Goal: Information Seeking & Learning: Learn about a topic

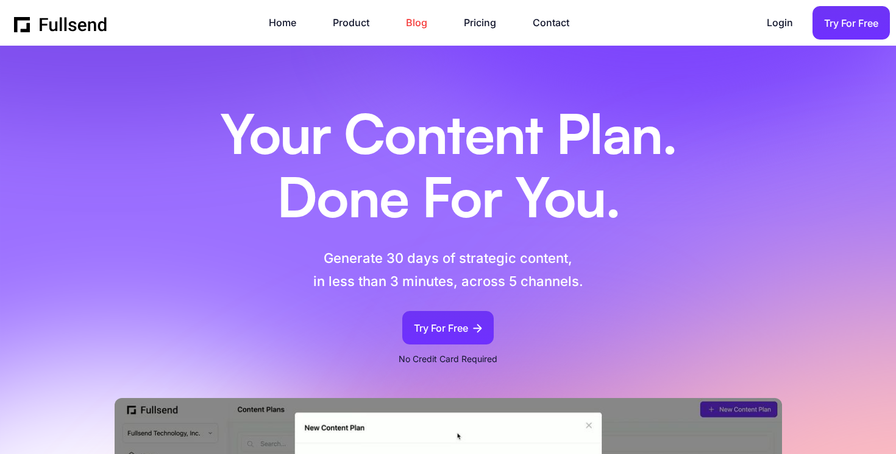
click at [418, 18] on link "Blog" at bounding box center [423, 23] width 34 height 16
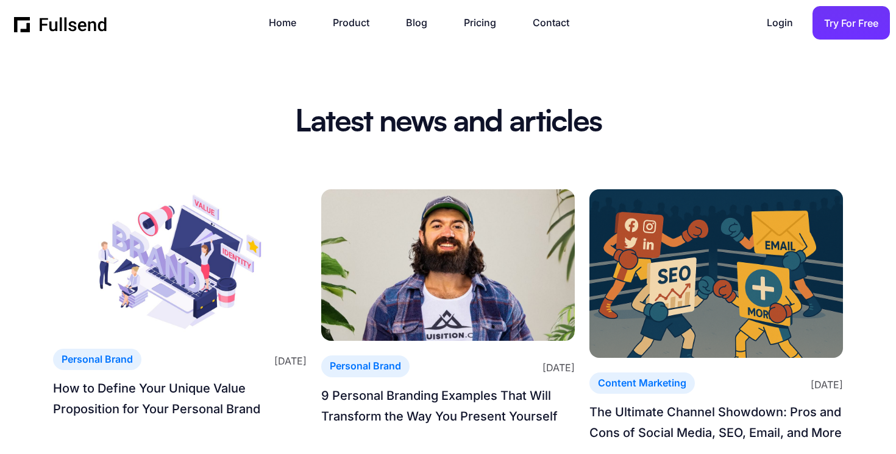
click at [196, 288] on img at bounding box center [179, 261] width 253 height 145
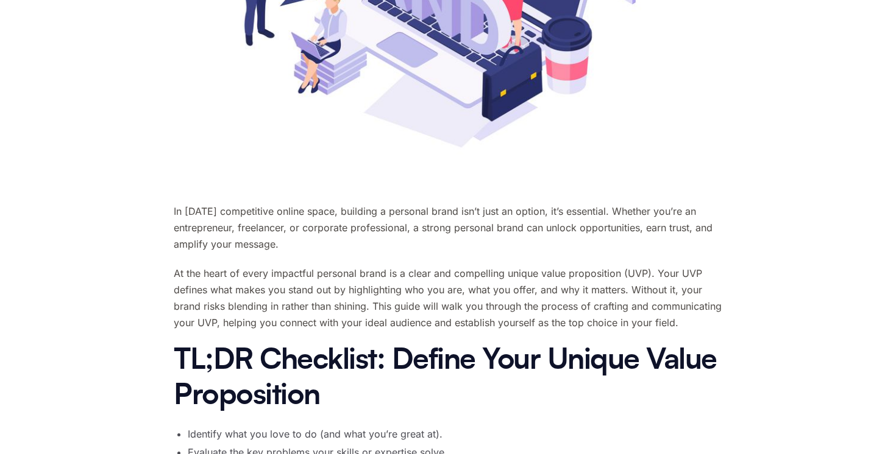
scroll to position [621, 0]
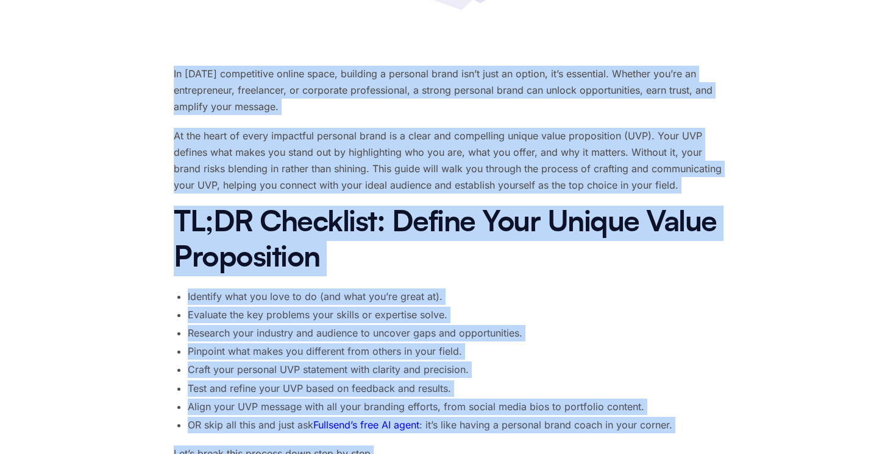
drag, startPoint x: 174, startPoint y: 200, endPoint x: 447, endPoint y: 472, distance: 384.7
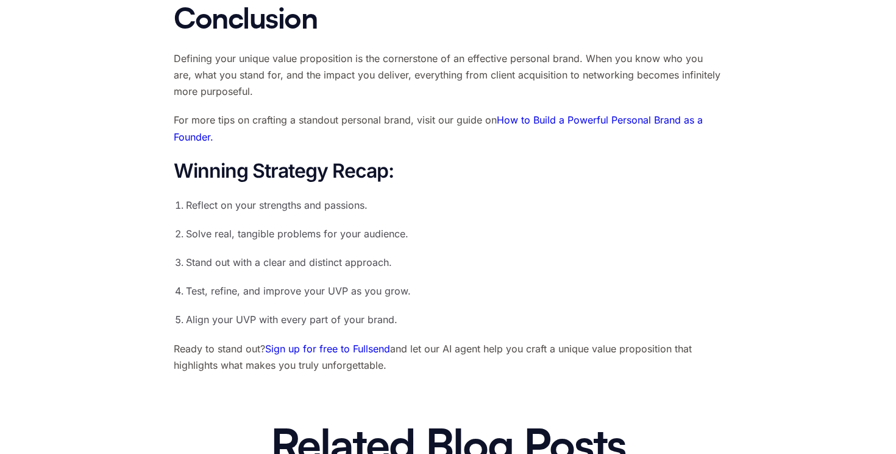
scroll to position [3914, 0]
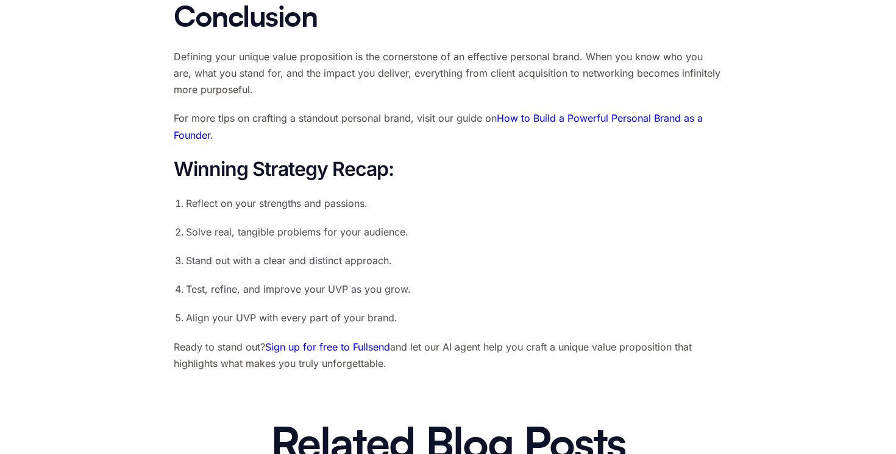
click at [404, 364] on p "Ready to stand out? Sign up for free to Fullsend and let our AI agent help you …" at bounding box center [448, 355] width 548 height 33
copy div "In today’s competitive online space, building a personal brand isn’t just an op…"
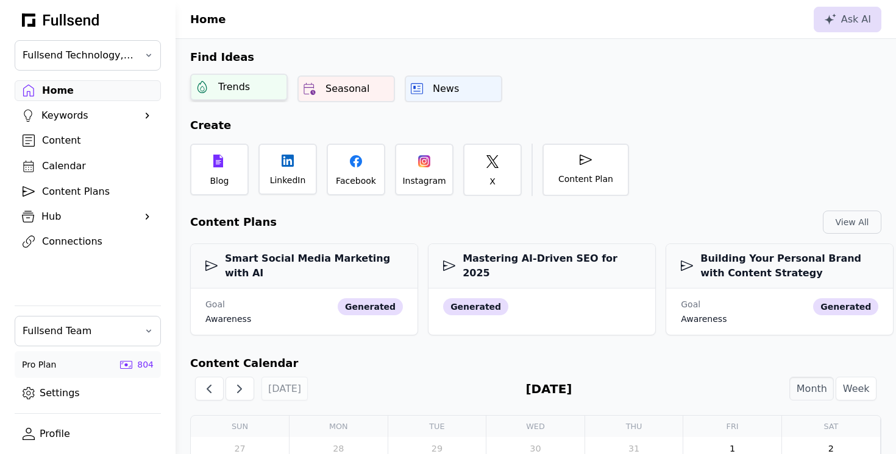
click at [269, 96] on div "Trends" at bounding box center [238, 87] width 97 height 27
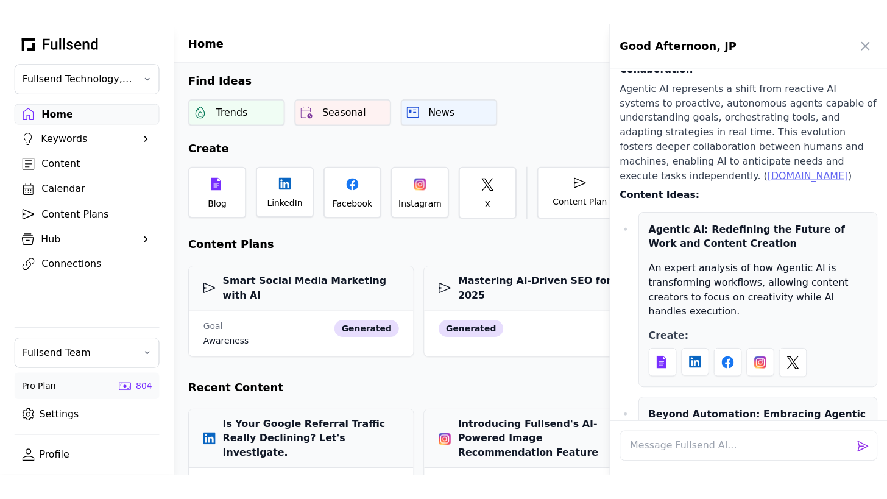
scroll to position [454, 0]
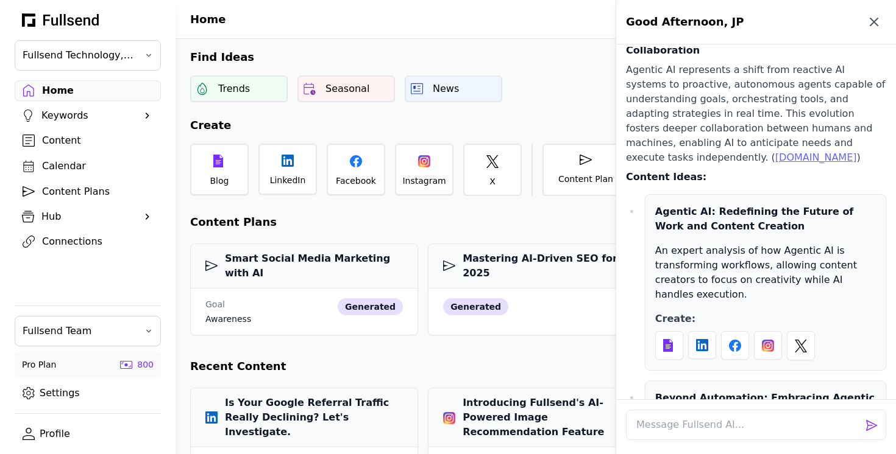
click at [875, 16] on icon "button" at bounding box center [873, 22] width 15 height 15
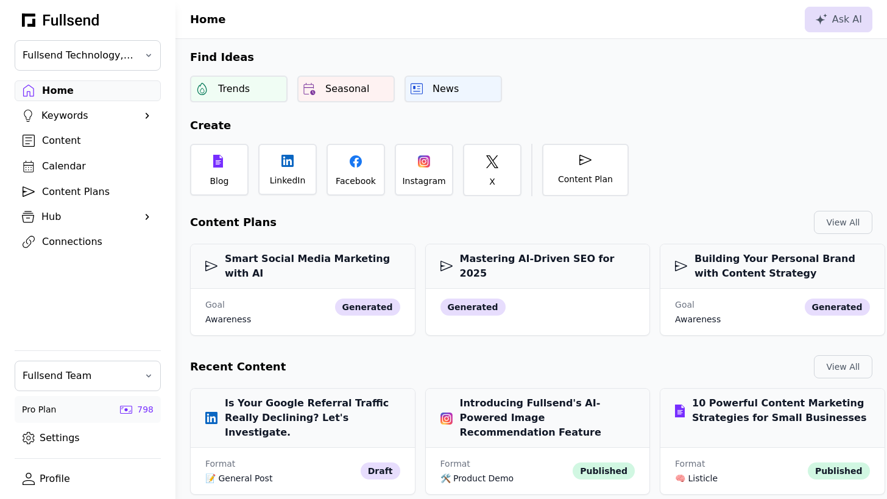
click at [54, 149] on link "Content" at bounding box center [88, 140] width 146 height 21
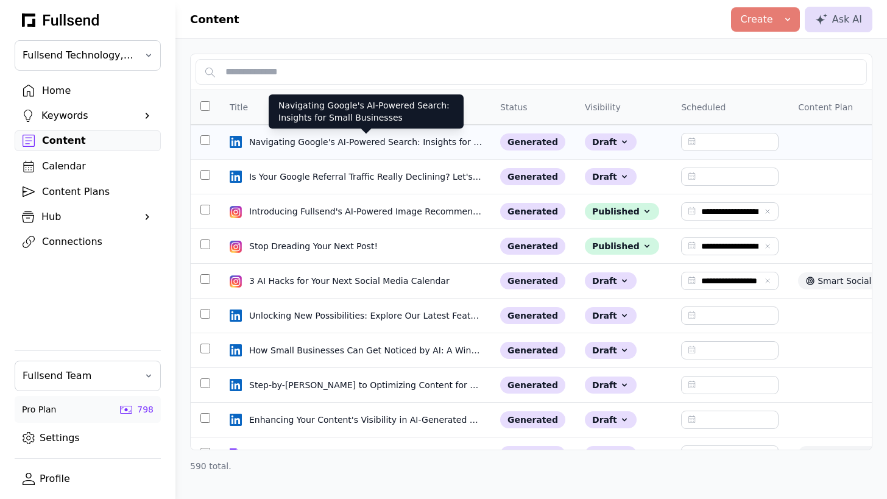
click at [289, 140] on div "Navigating Google's AI-Powered Search: Insights for Small Businesses" at bounding box center [366, 142] width 234 height 12
select select "**"
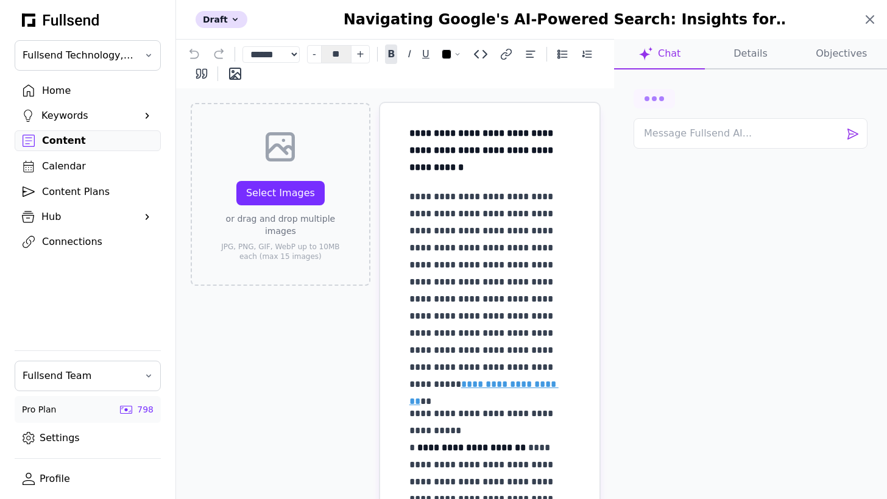
click at [867, 20] on icon at bounding box center [869, 19] width 7 height 7
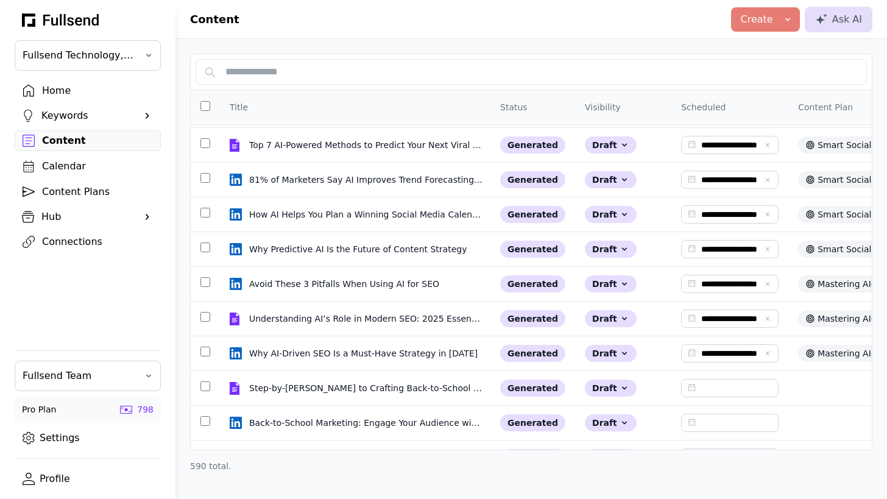
scroll to position [406, 0]
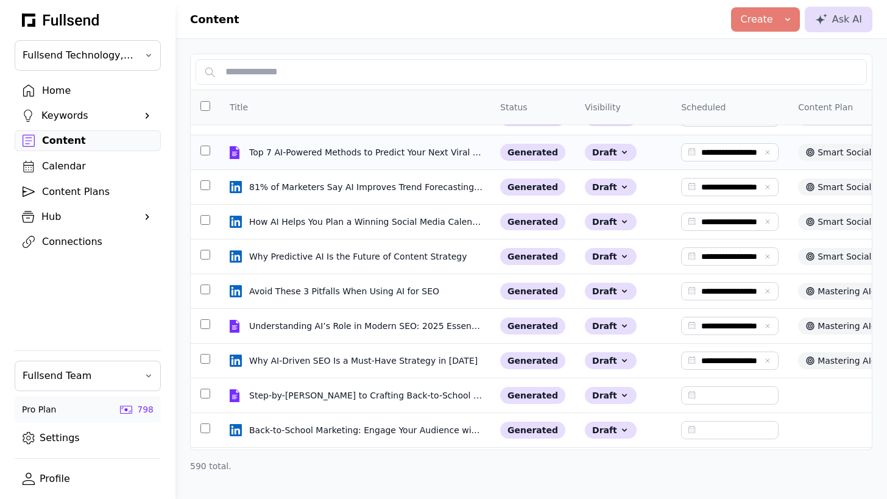
click at [348, 158] on td "Top 7 AI-Powered Methods to Predict Your Next Viral Post Topic Top 7 AI-Powered…" at bounding box center [355, 152] width 270 height 35
select select "**"
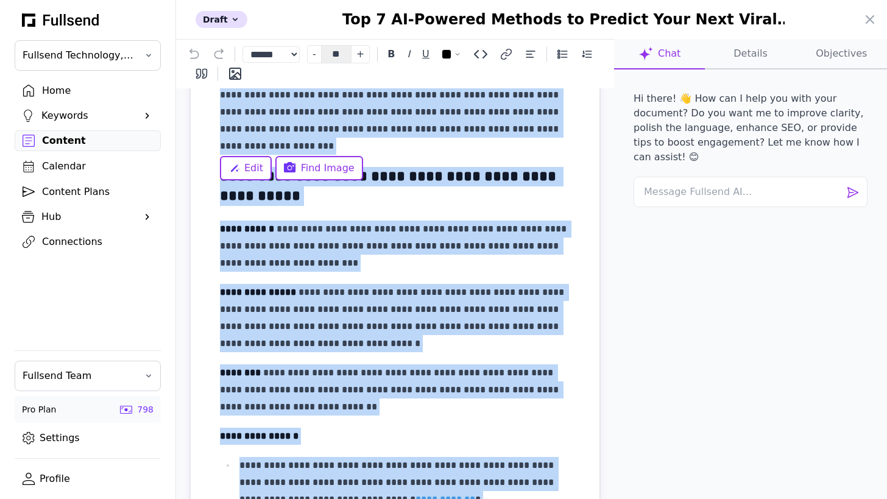
scroll to position [0, 0]
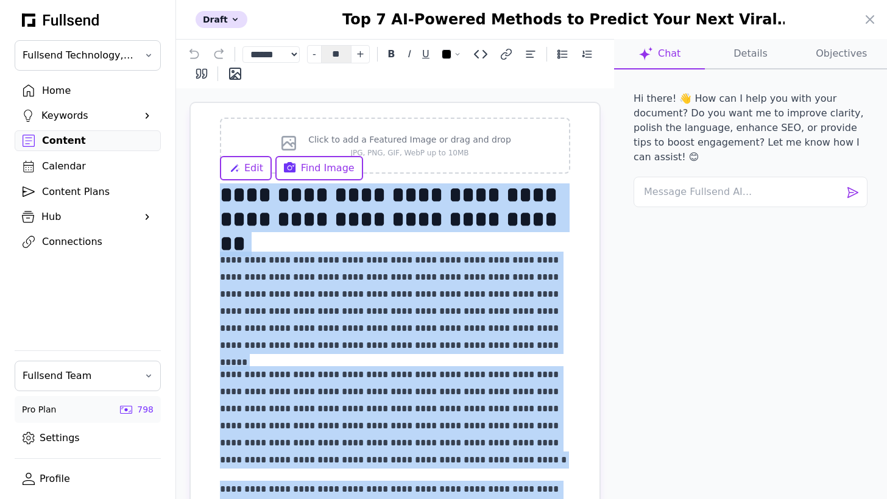
drag, startPoint x: 377, startPoint y: 405, endPoint x: 200, endPoint y: -51, distance: 488.9
click at [200, 0] on html "**********" at bounding box center [443, 249] width 887 height 499
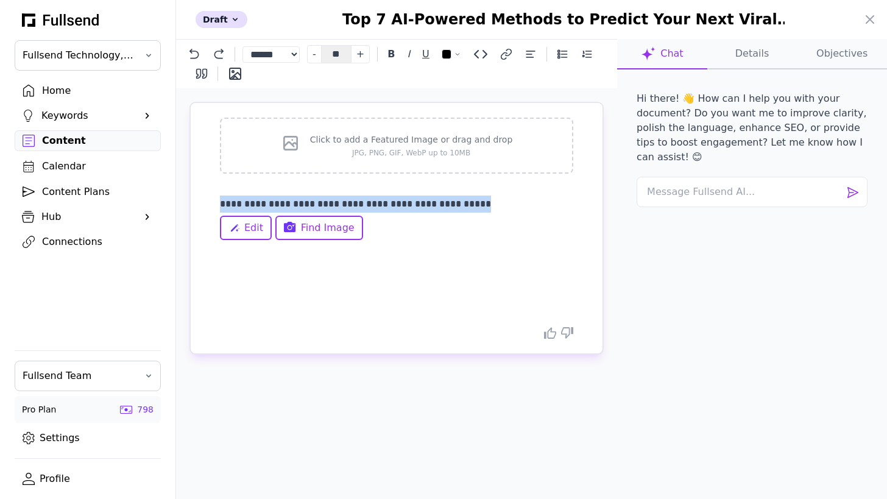
drag, startPoint x: 576, startPoint y: 203, endPoint x: 208, endPoint y: 202, distance: 367.9
click at [208, 202] on div "**********" at bounding box center [397, 228] width 412 height 250
click at [451, 54] on span "button" at bounding box center [447, 54] width 10 height 10
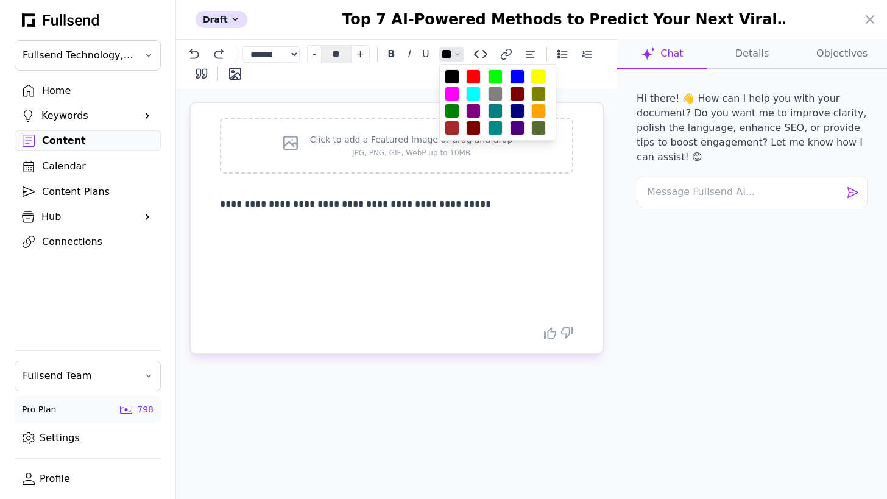
click at [407, 202] on p "**********" at bounding box center [396, 204] width 353 height 17
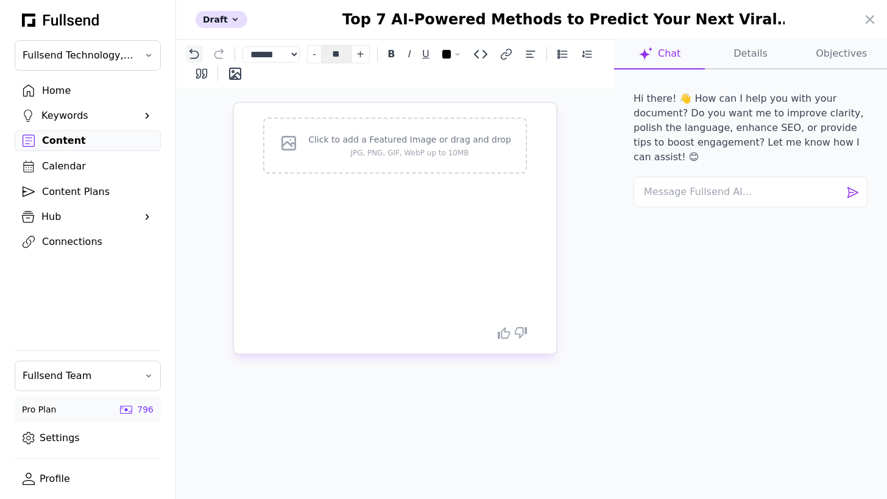
click at [194, 55] on icon at bounding box center [194, 54] width 12 height 12
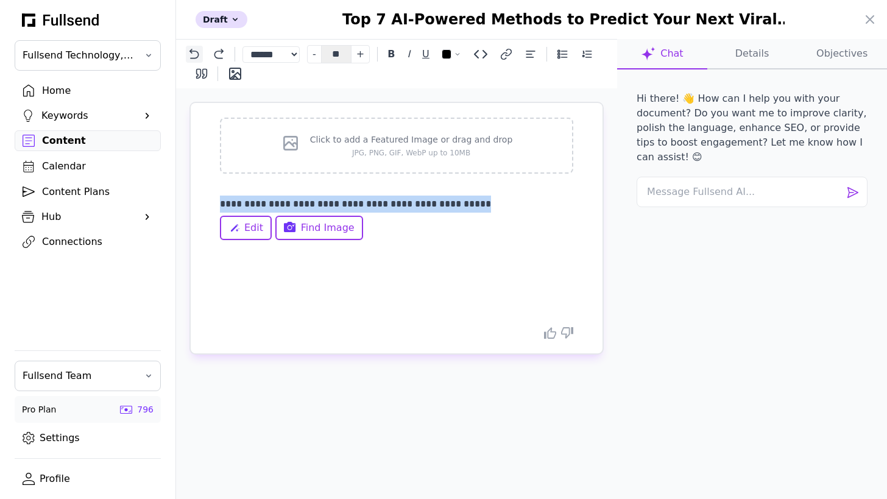
click at [194, 55] on icon at bounding box center [194, 54] width 12 height 12
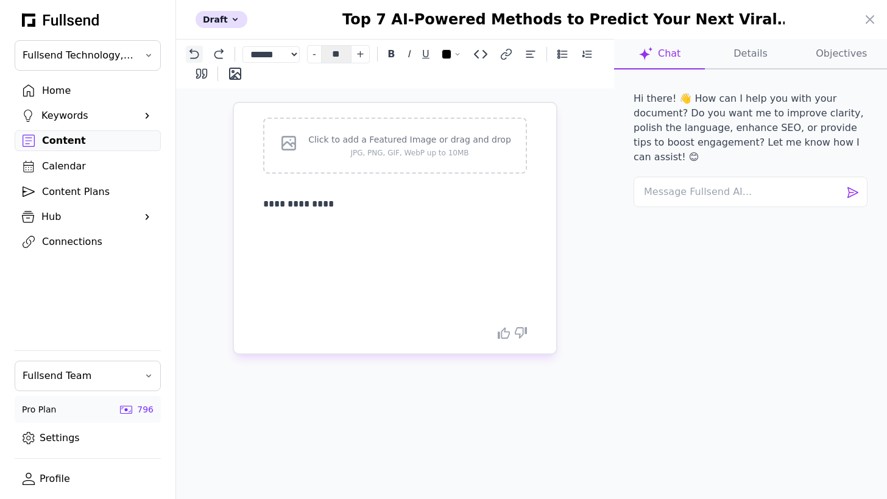
click at [194, 55] on icon at bounding box center [194, 54] width 12 height 12
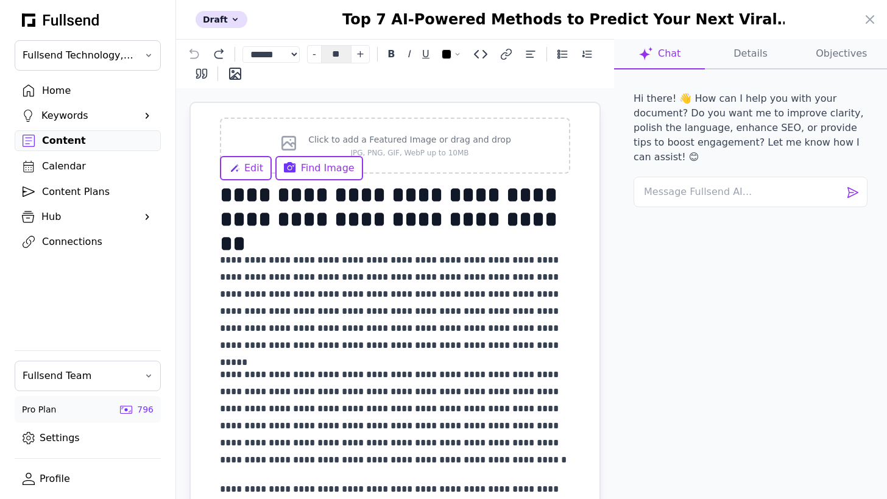
click at [698, 358] on div "Hi there! 👋 How can I help you with your document? Do you want me to improve cl…" at bounding box center [750, 284] width 253 height 410
click at [549, 280] on p "**********" at bounding box center [395, 303] width 350 height 102
click at [476, 383] on p "**********" at bounding box center [395, 417] width 350 height 102
click at [74, 96] on div at bounding box center [443, 249] width 887 height 499
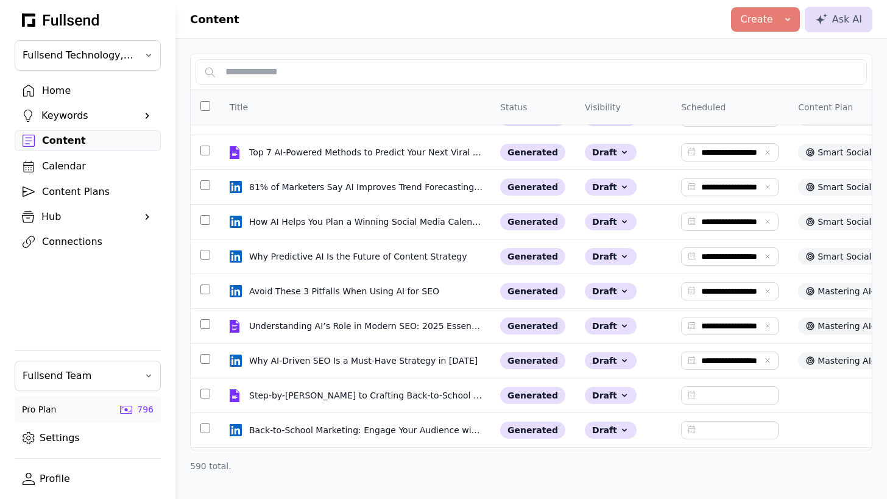
click at [52, 92] on div "Home" at bounding box center [97, 90] width 111 height 15
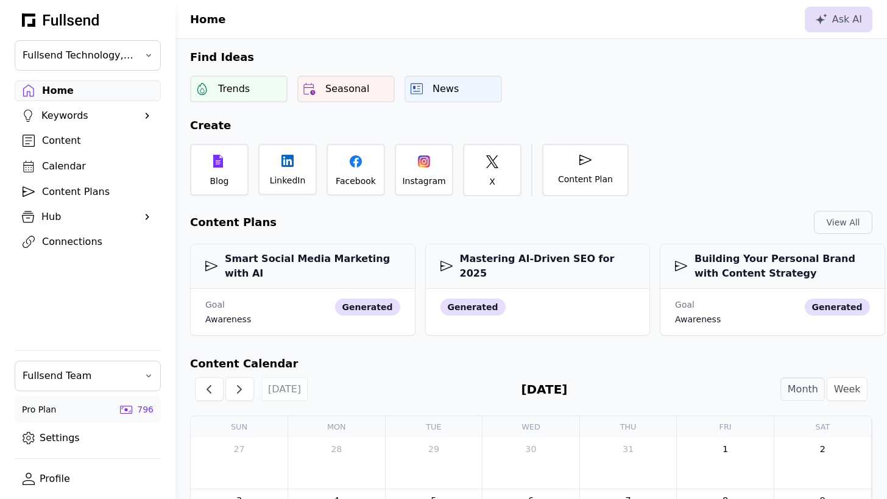
click at [96, 188] on div "Content Plans" at bounding box center [97, 192] width 111 height 15
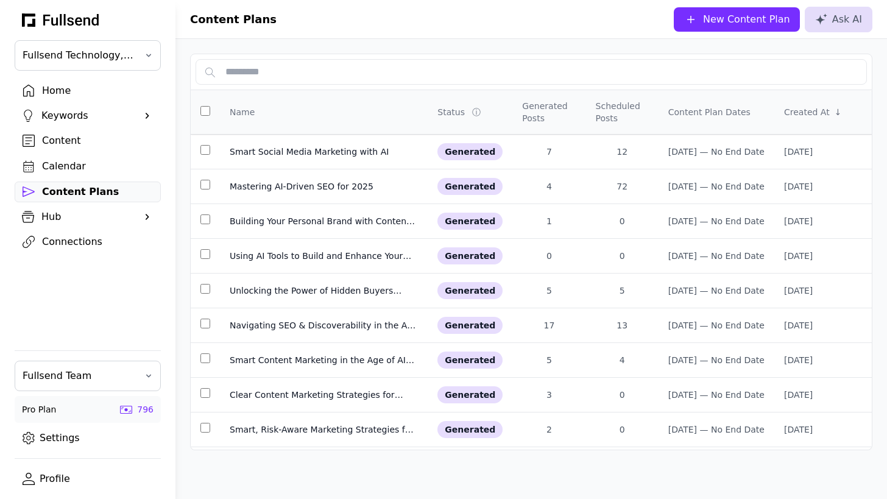
click at [768, 19] on div "New Content Plan" at bounding box center [746, 19] width 87 height 15
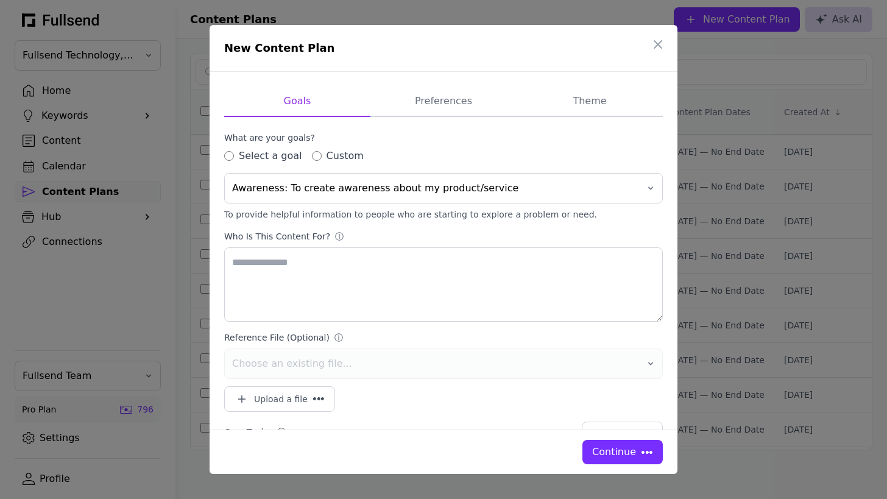
type textarea "**********"
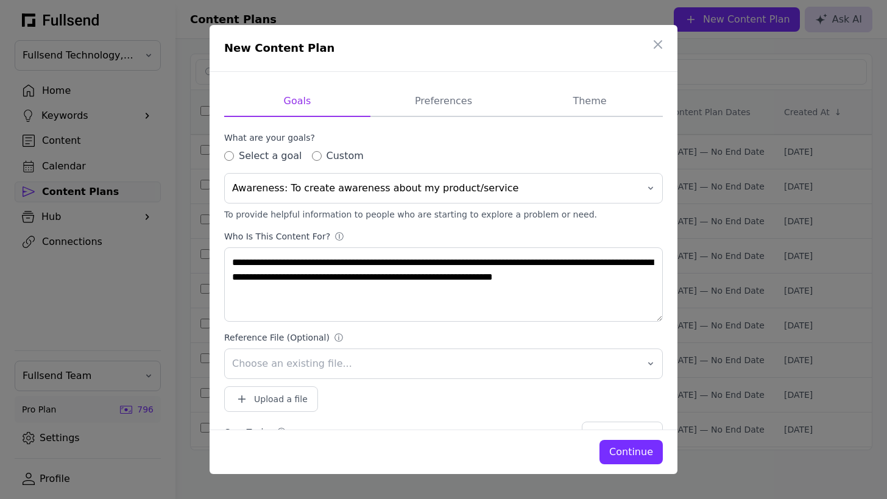
scroll to position [237, 0]
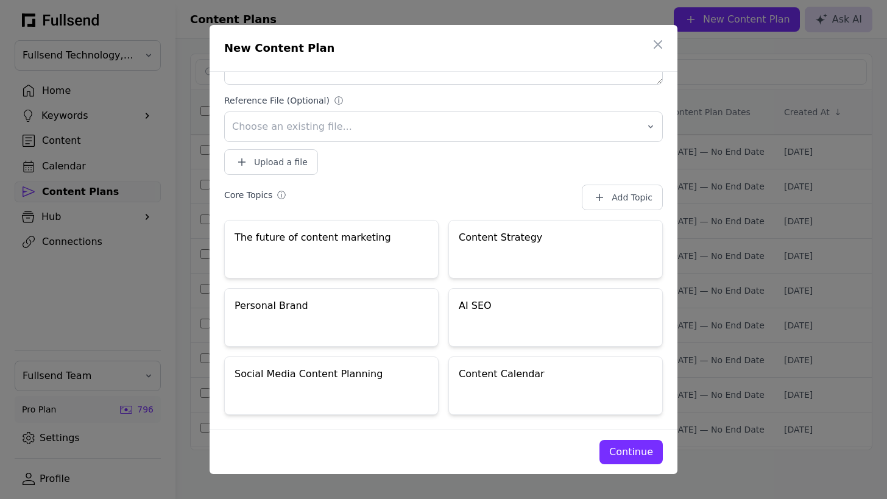
click at [640, 454] on div "Continue" at bounding box center [631, 452] width 44 height 15
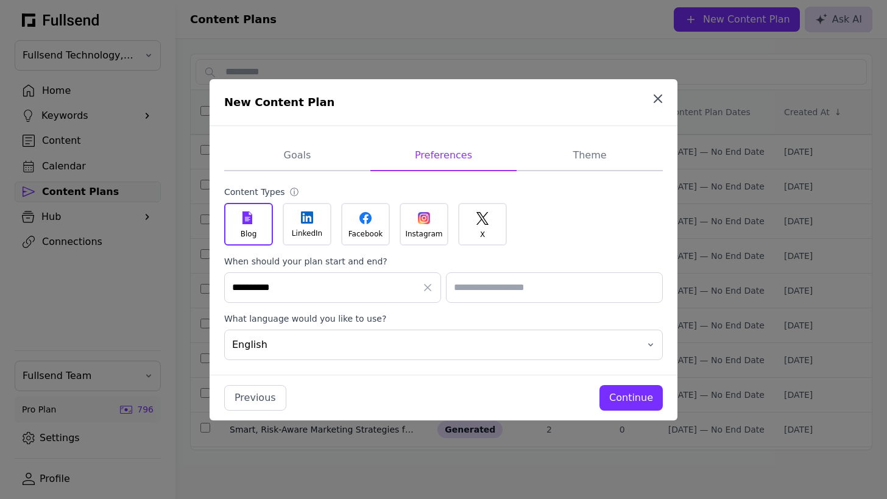
click at [660, 97] on icon "button" at bounding box center [657, 98] width 7 height 7
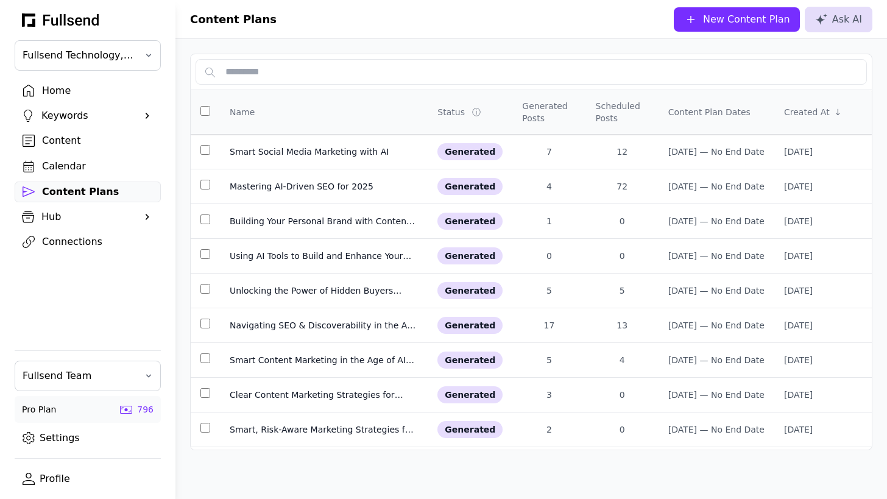
click at [76, 143] on div "Content" at bounding box center [97, 140] width 111 height 15
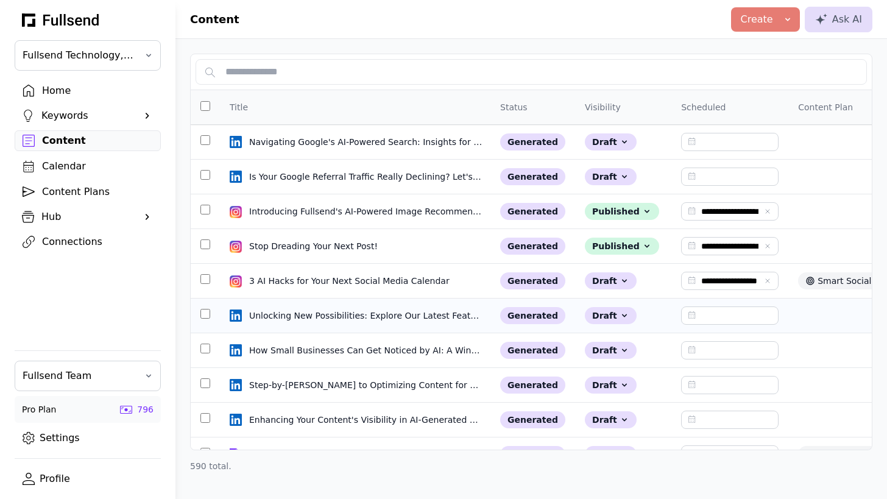
scroll to position [654, 0]
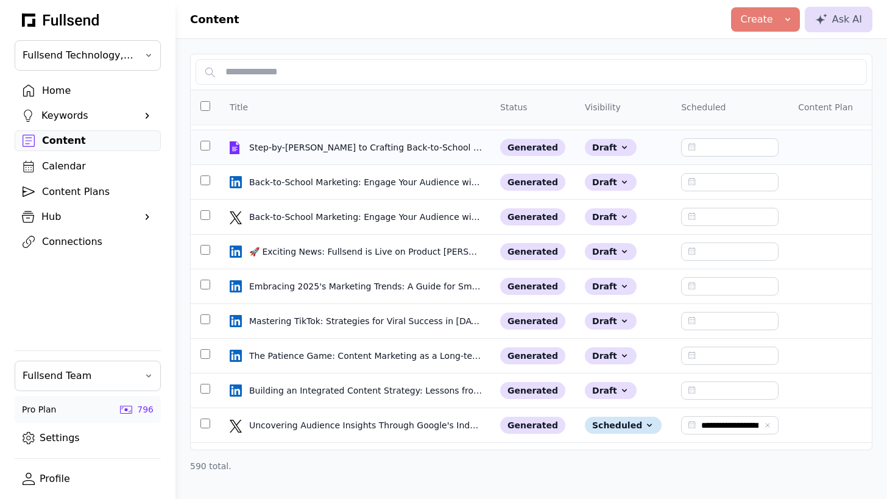
click at [323, 154] on td "Step-by-Step Guide to Crafting Back-to-School Marketing Strategies That Drive E…" at bounding box center [355, 147] width 270 height 35
select select "**"
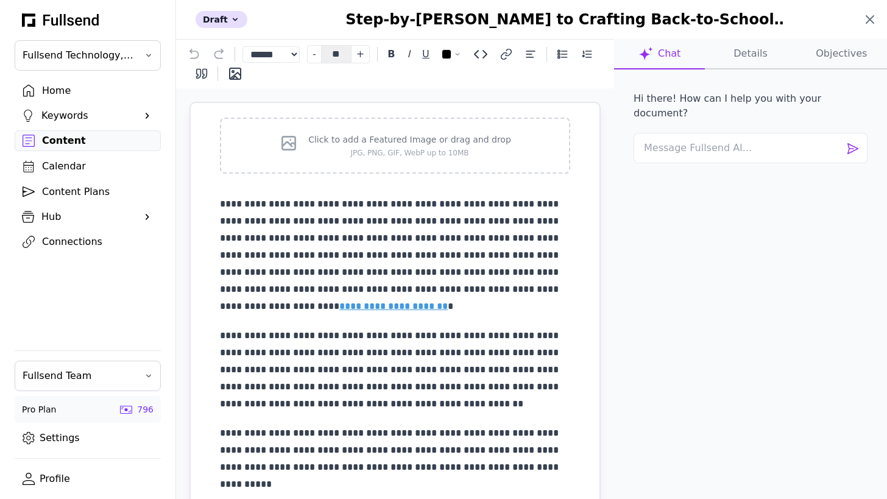
click at [868, 18] on icon at bounding box center [869, 19] width 7 height 7
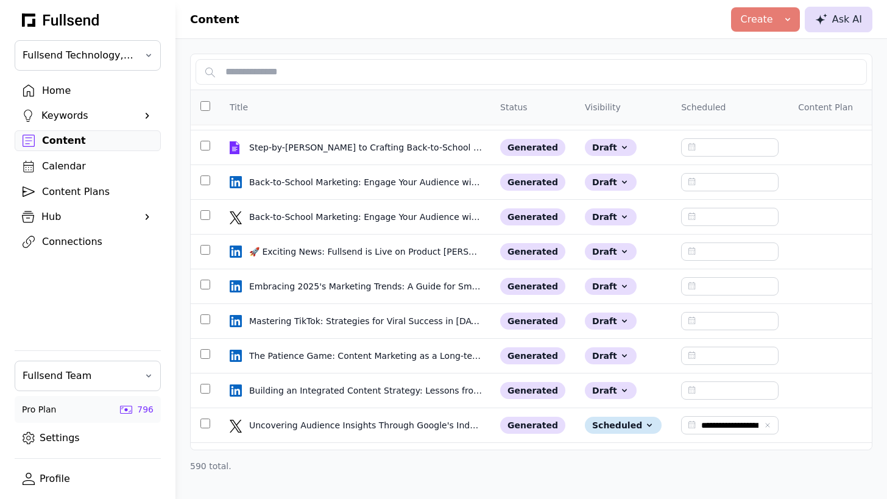
click at [836, 19] on div "Ask AI" at bounding box center [838, 19] width 47 height 15
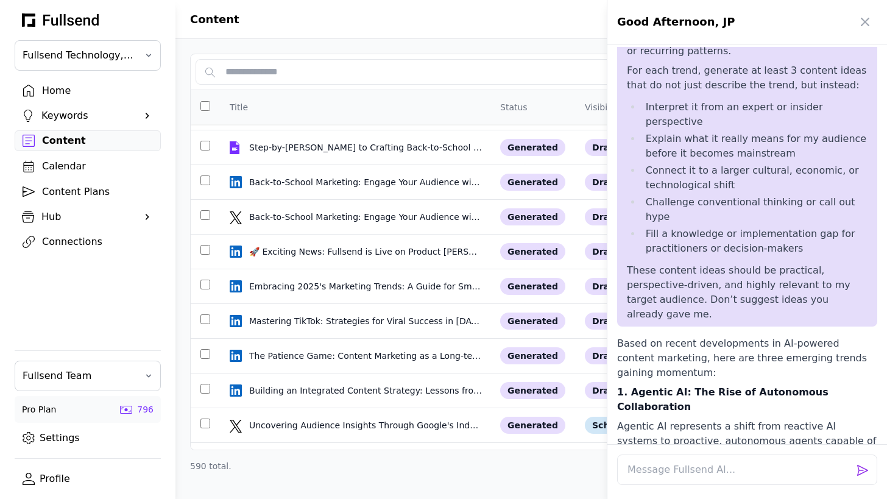
scroll to position [0, 0]
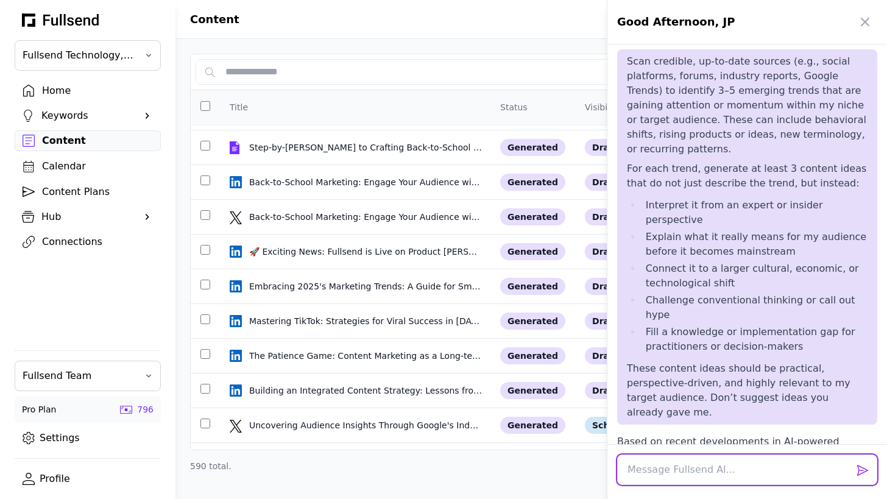
click at [638, 454] on textarea at bounding box center [747, 469] width 260 height 30
type textarea "Hellp"
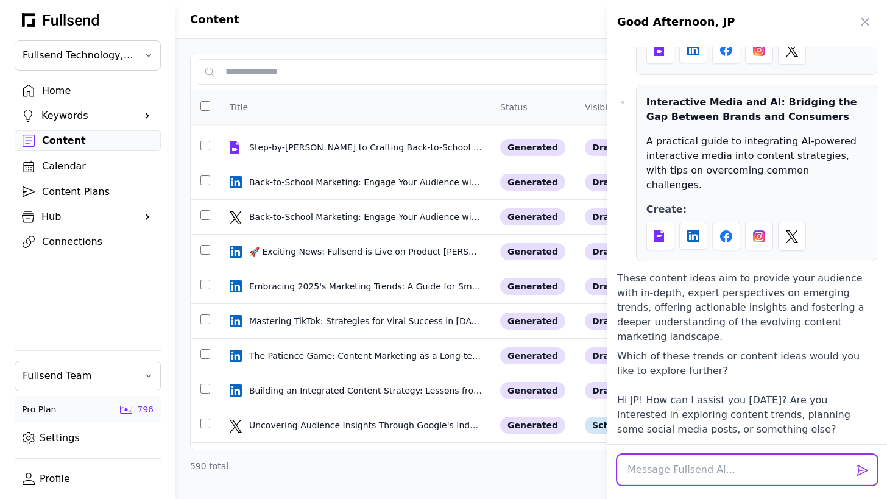
scroll to position [2560, 0]
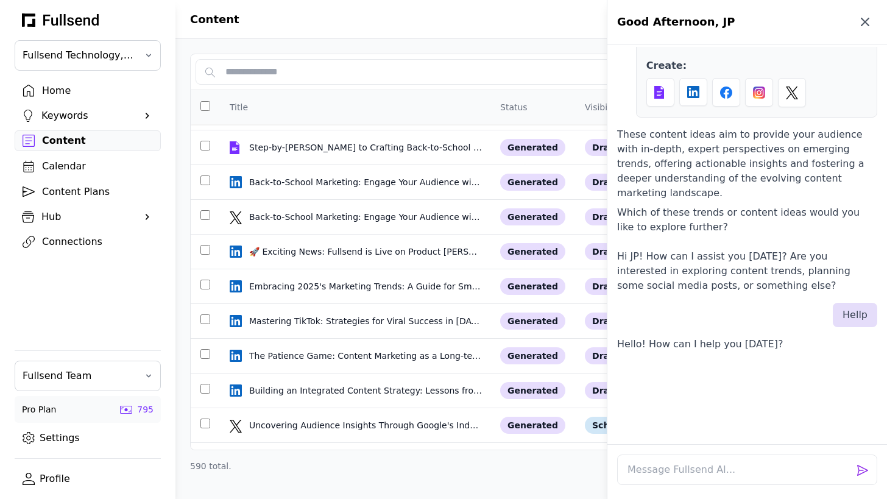
click at [861, 24] on icon "button" at bounding box center [864, 21] width 7 height 7
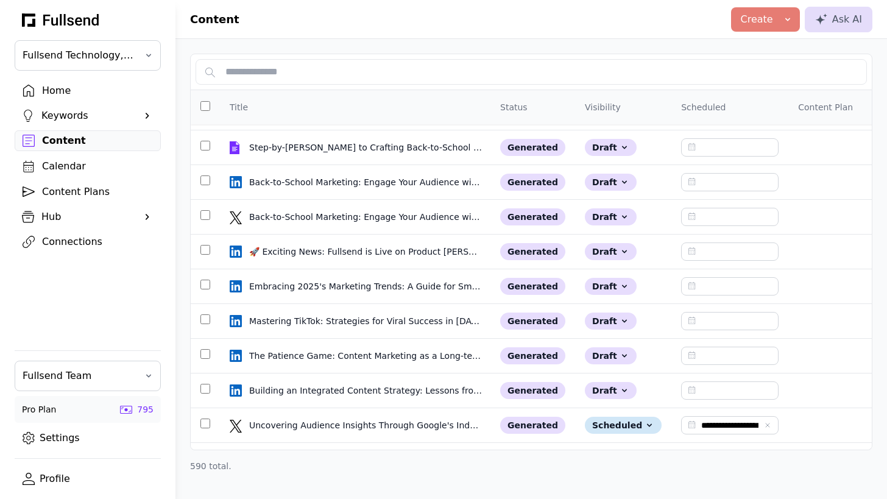
click at [63, 94] on div "Home" at bounding box center [97, 90] width 111 height 15
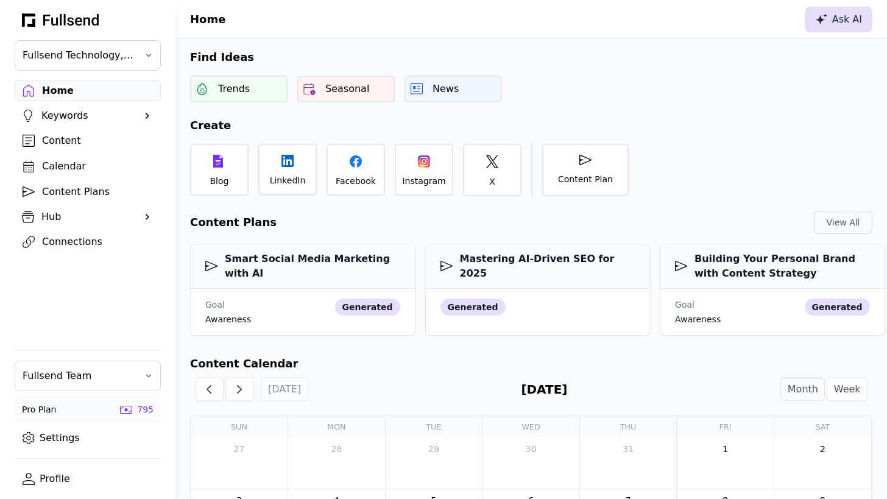
click at [832, 27] on button "Ask AI" at bounding box center [839, 20] width 68 height 26
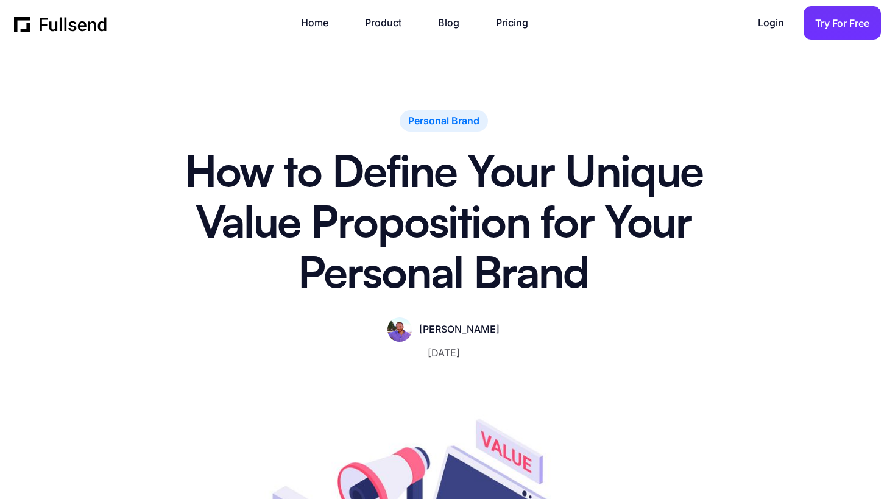
scroll to position [3914, 0]
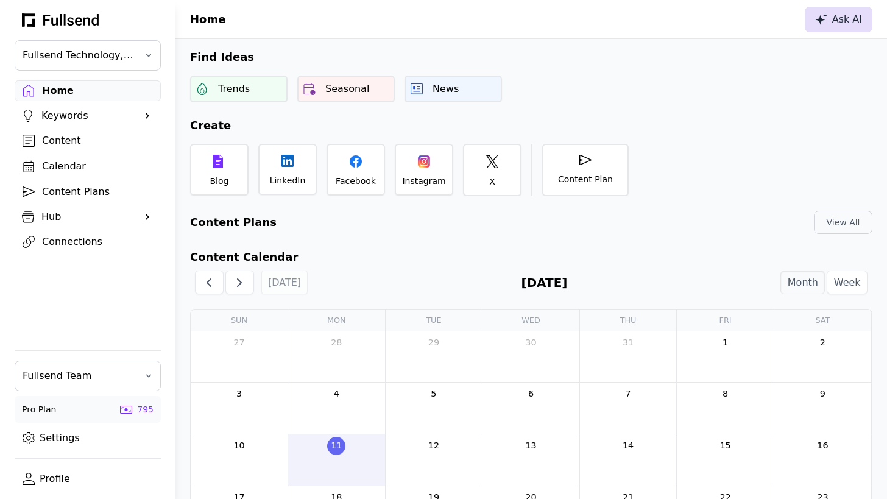
click at [819, 24] on icon at bounding box center [821, 19] width 12 height 12
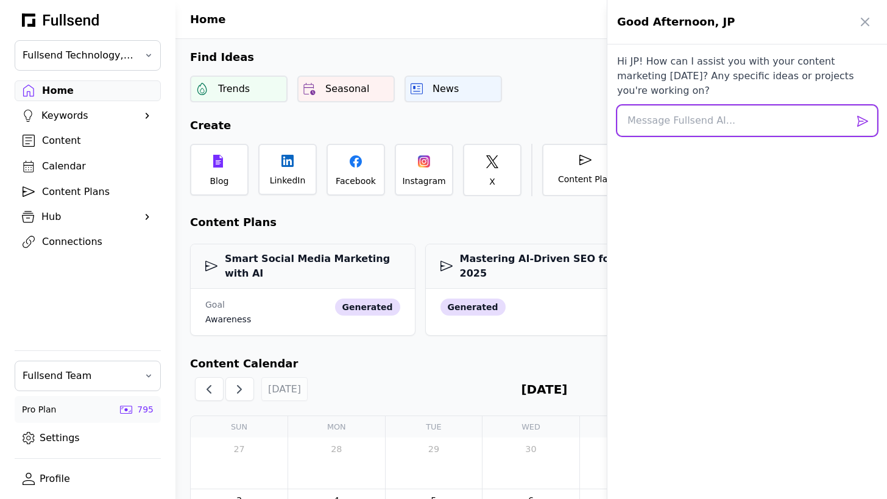
click at [691, 105] on textarea at bounding box center [747, 120] width 260 height 30
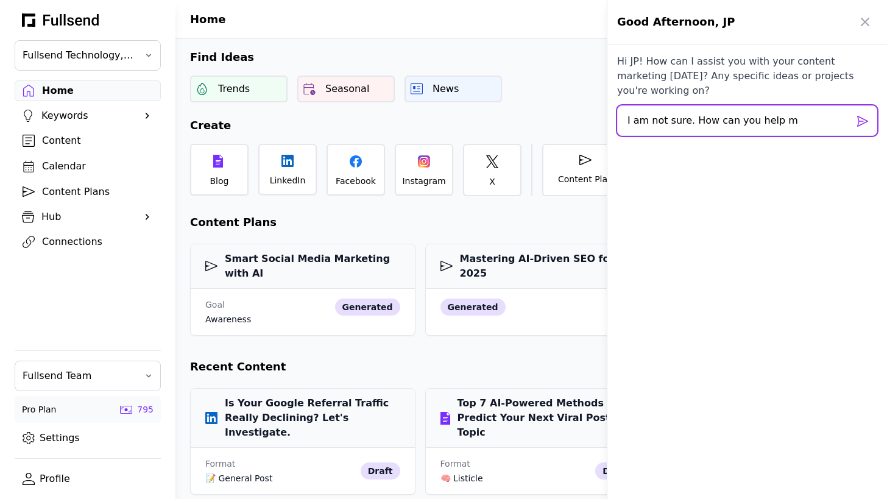
type textarea "I am not sure. How can you help me"
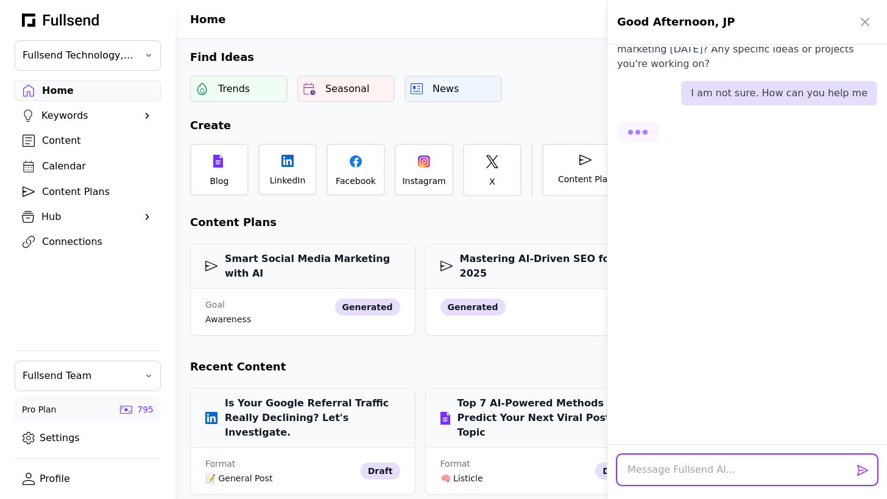
scroll to position [39, 0]
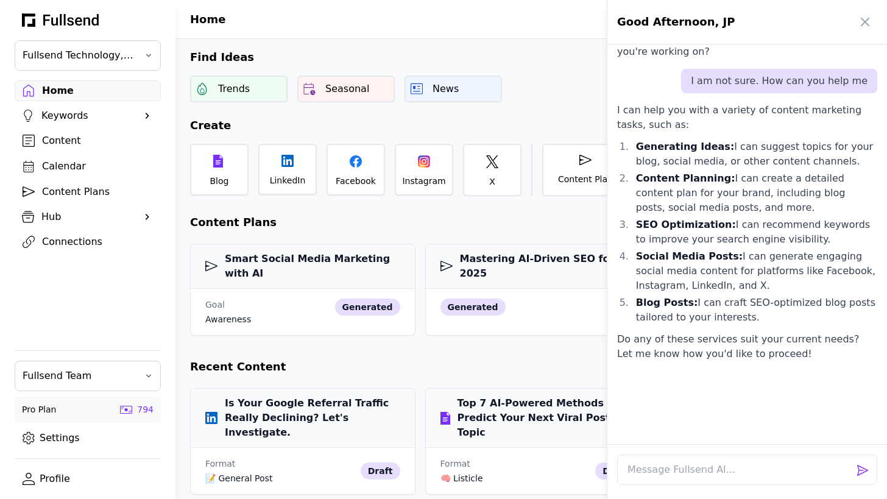
click at [250, 422] on div at bounding box center [443, 249] width 887 height 499
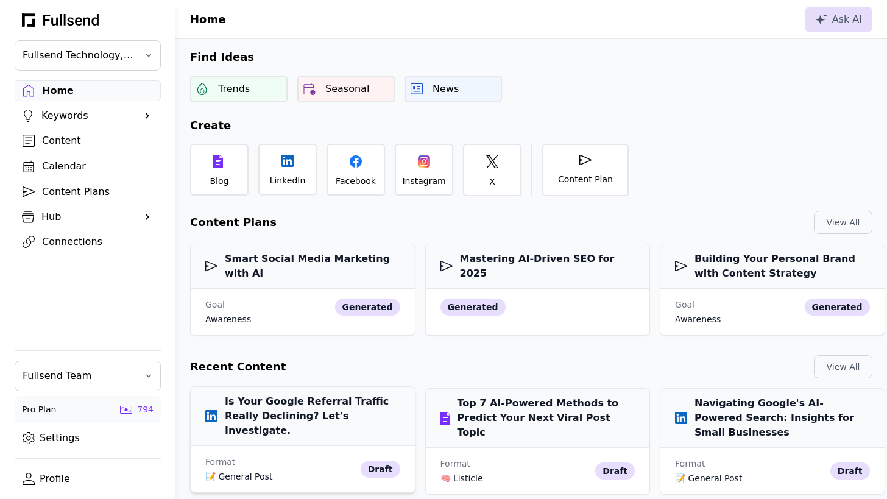
click at [285, 408] on h3 "Is Your Google Referral Traffic Really Declining? Let's Investigate." at bounding box center [302, 416] width 195 height 44
select select "**"
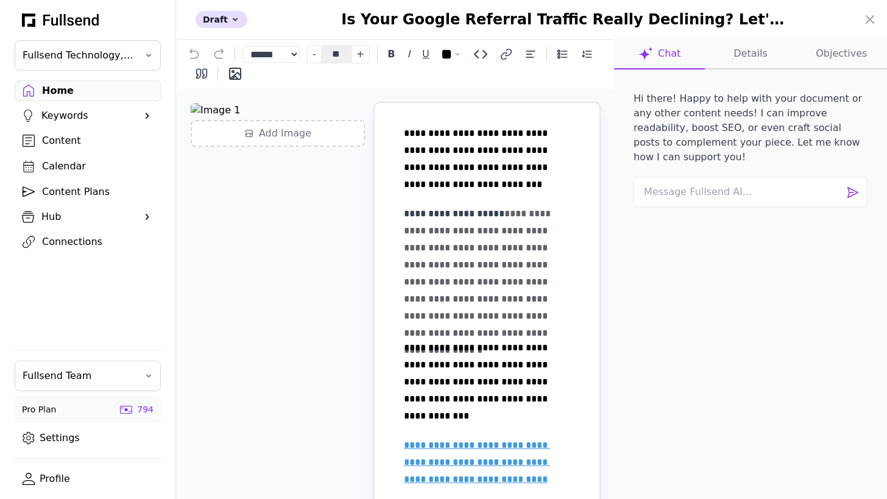
click at [62, 135] on div at bounding box center [443, 249] width 887 height 499
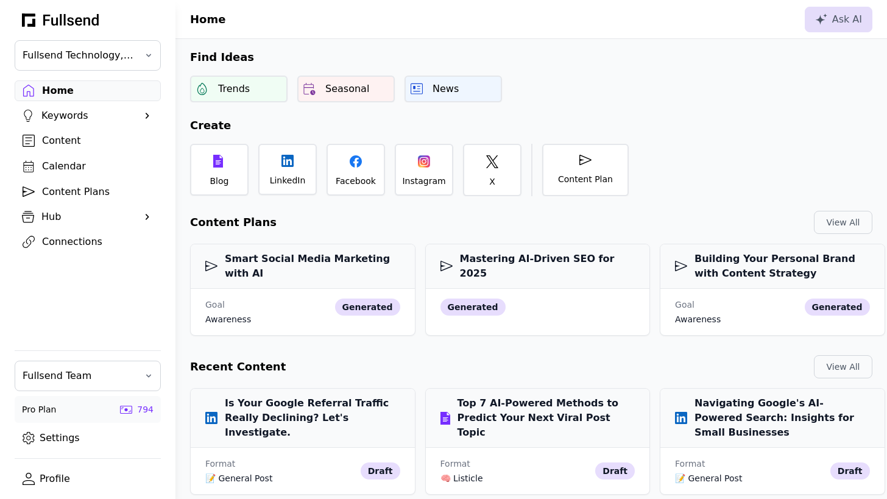
click at [73, 140] on div "Content" at bounding box center [97, 140] width 111 height 15
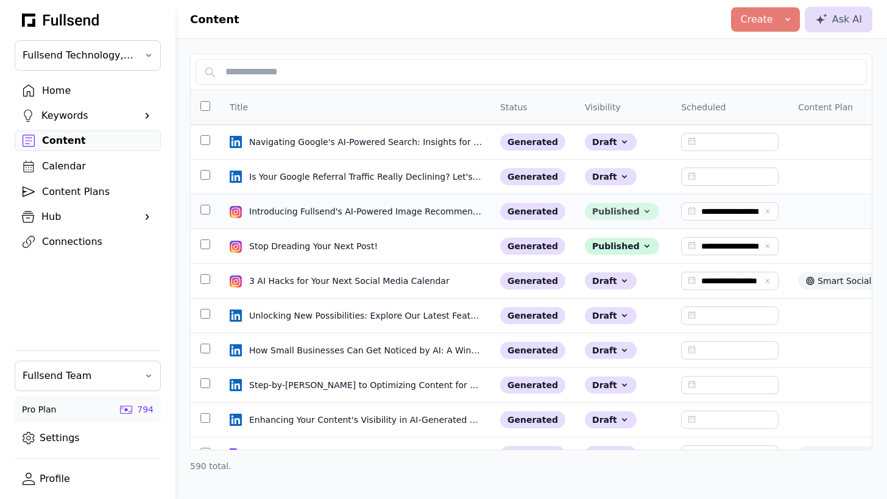
click at [621, 211] on div "Published" at bounding box center [622, 211] width 74 height 17
